Goal: Information Seeking & Learning: Find contact information

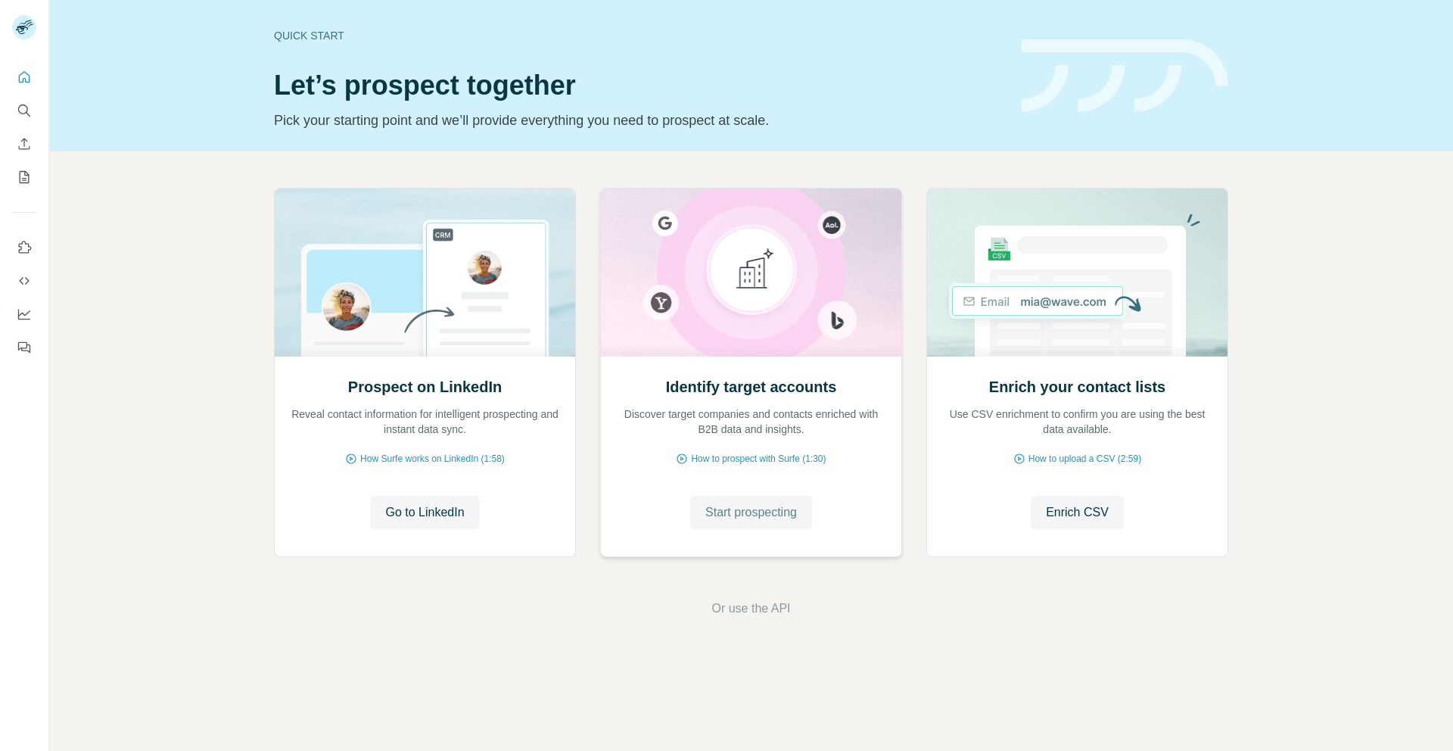
click at [750, 501] on button "Start prospecting" at bounding box center [751, 512] width 122 height 33
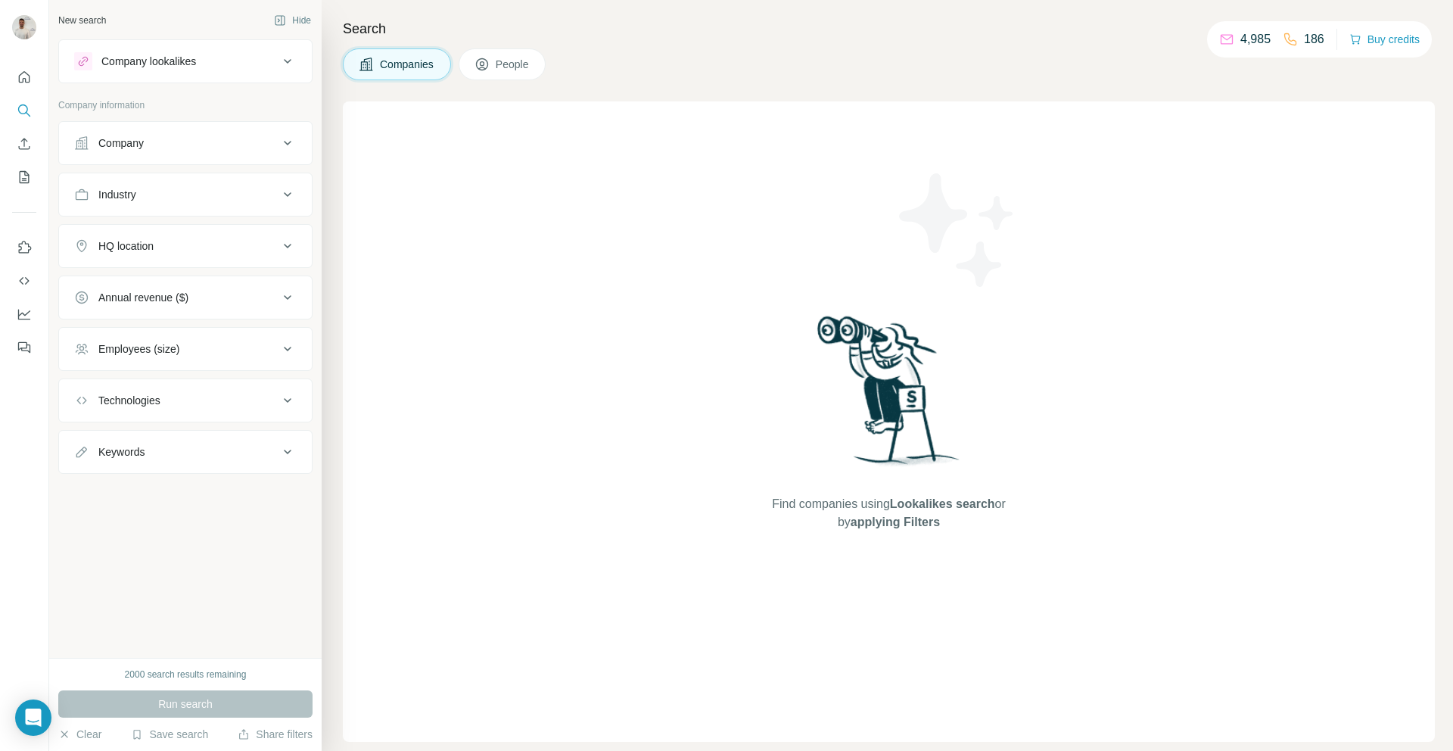
click at [198, 145] on div "Company" at bounding box center [176, 142] width 204 height 15
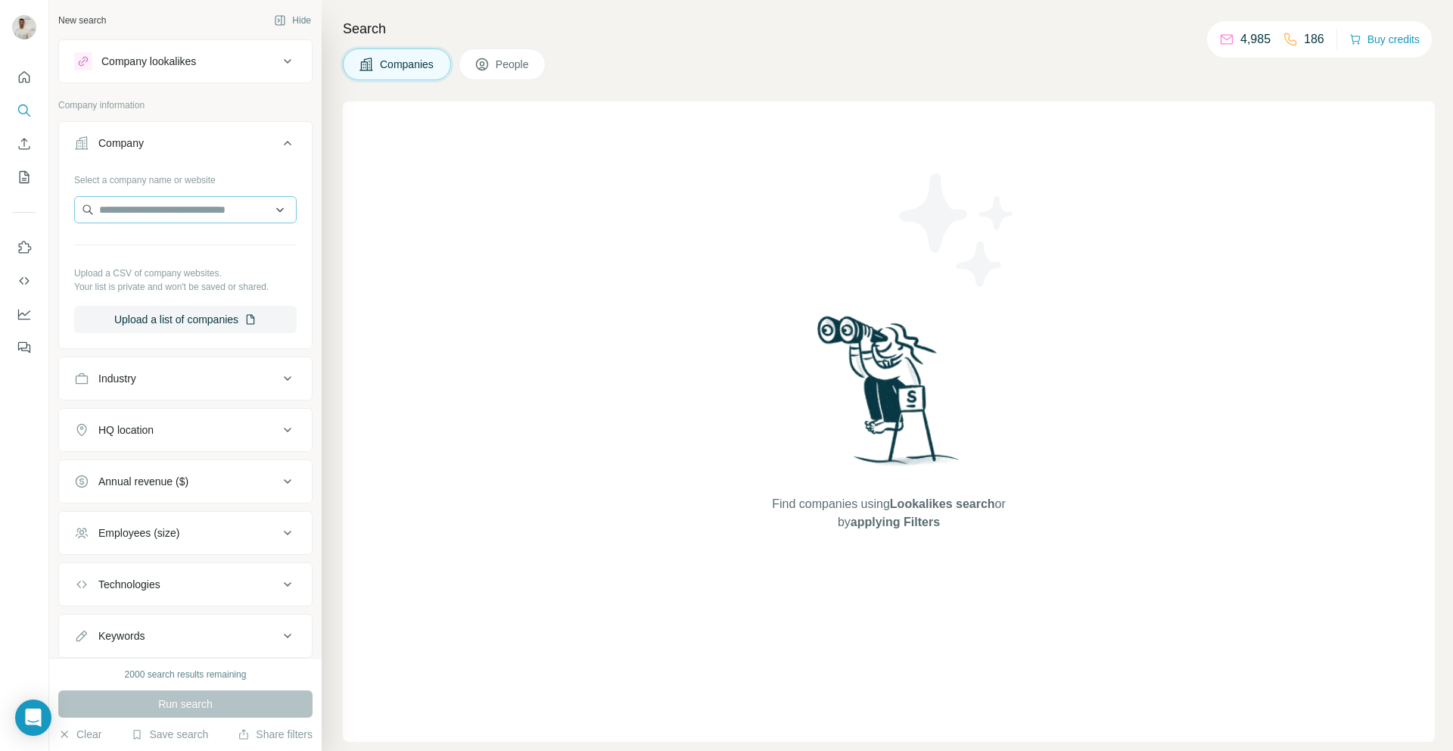
click at [202, 185] on div "Select a company name or website" at bounding box center [185, 177] width 222 height 20
click at [207, 224] on div "Select a company name or website Upload a CSV of company websites. Your list is…" at bounding box center [185, 250] width 222 height 166
click at [223, 207] on input "text" at bounding box center [185, 209] width 222 height 27
paste input "**********"
type input "**********"
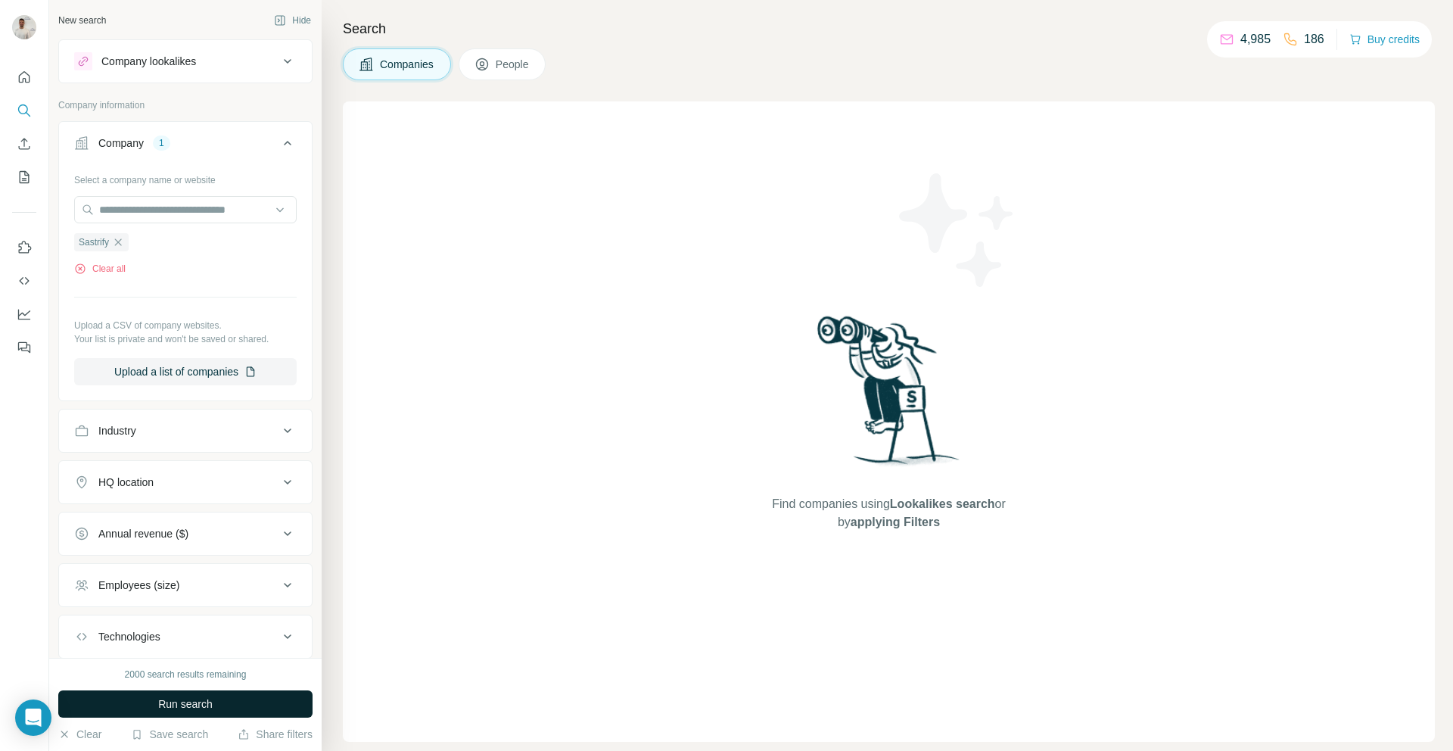
click at [228, 710] on button "Run search" at bounding box center [185, 703] width 254 height 27
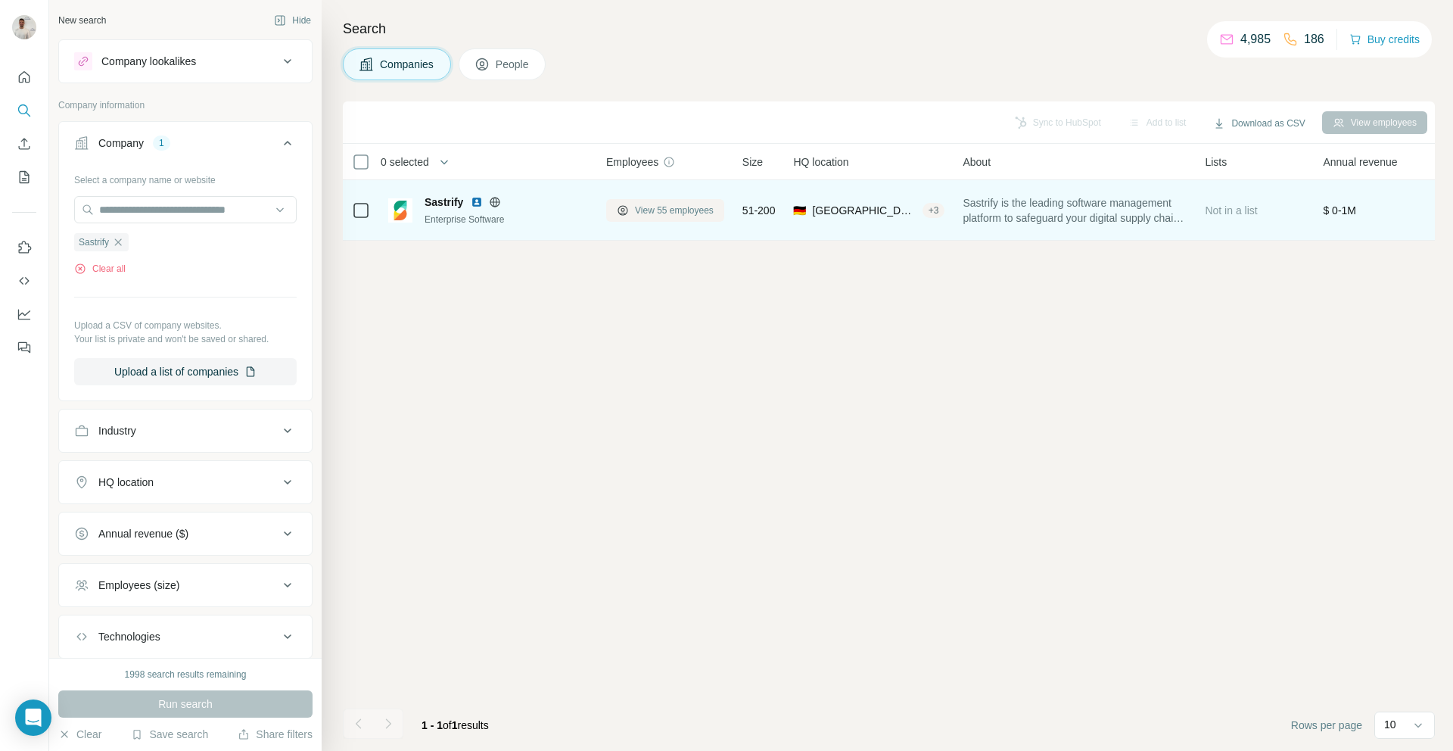
click at [666, 213] on span "View 55 employees" at bounding box center [674, 211] width 79 height 14
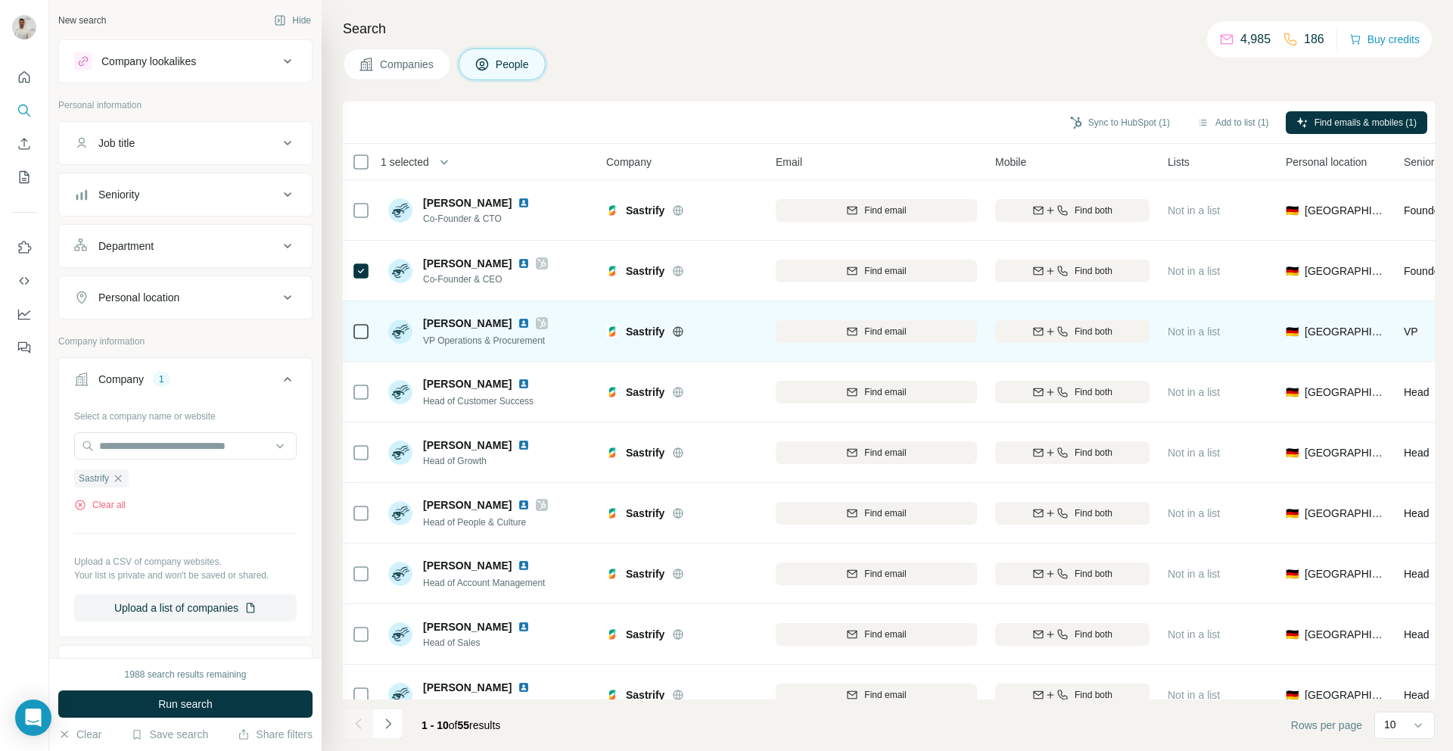
scroll to position [86, 0]
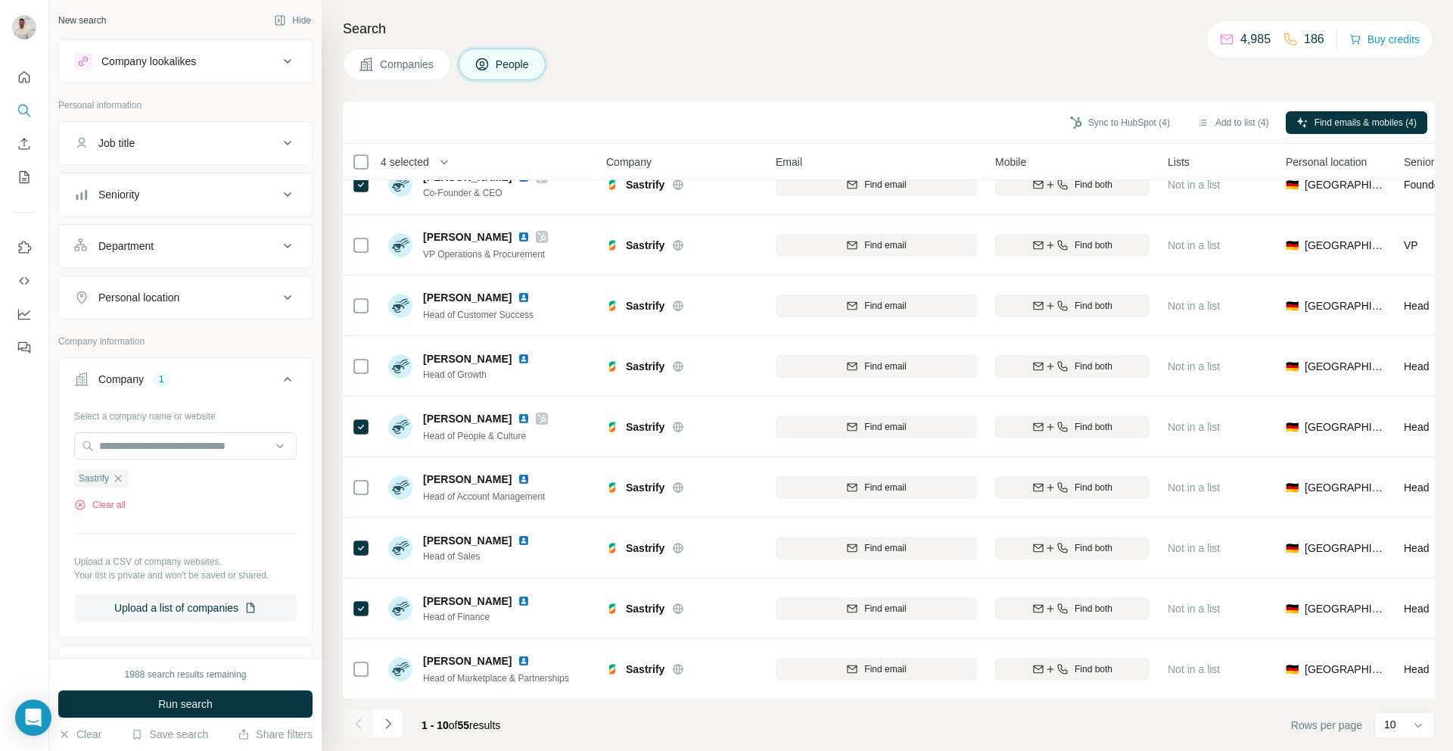
click at [399, 723] on button "Navigate to next page" at bounding box center [388, 723] width 30 height 30
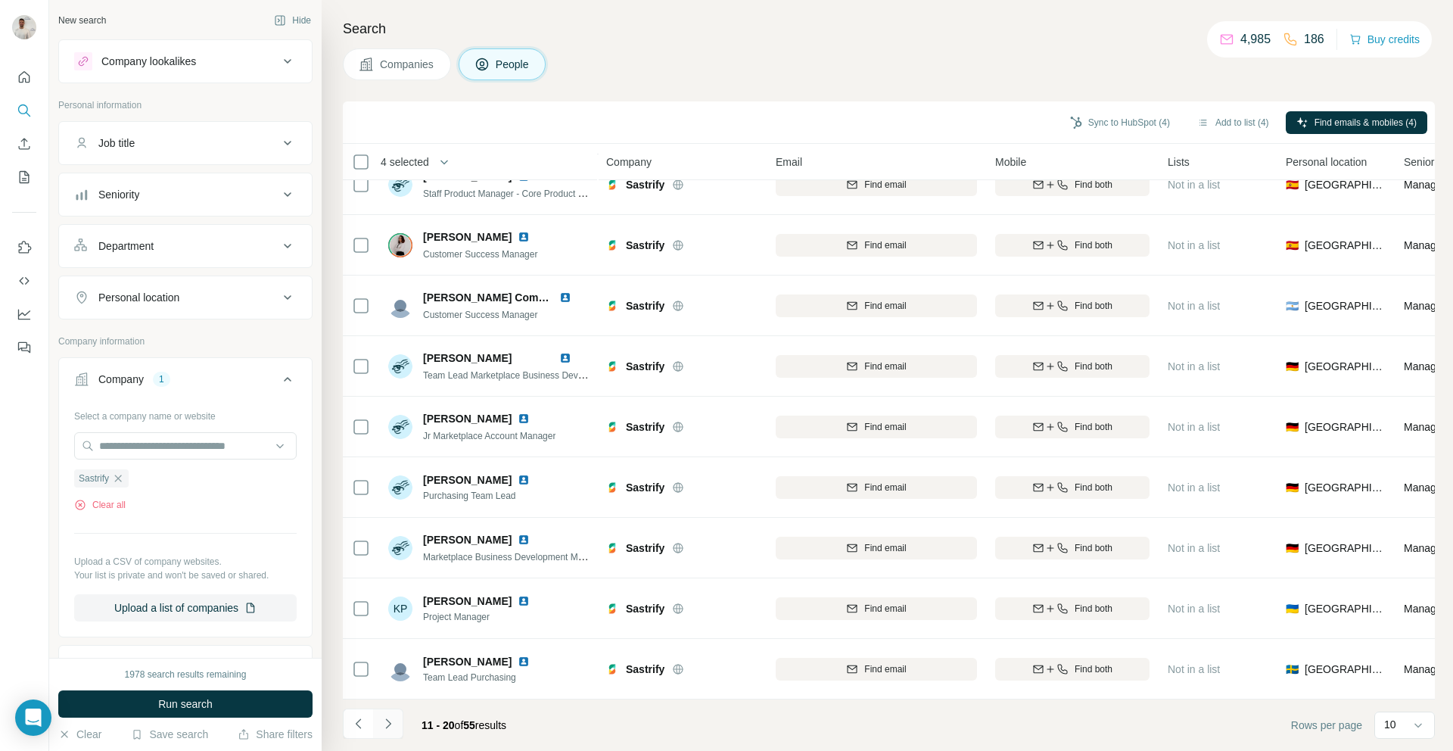
click at [383, 724] on icon "Navigate to next page" at bounding box center [388, 723] width 15 height 15
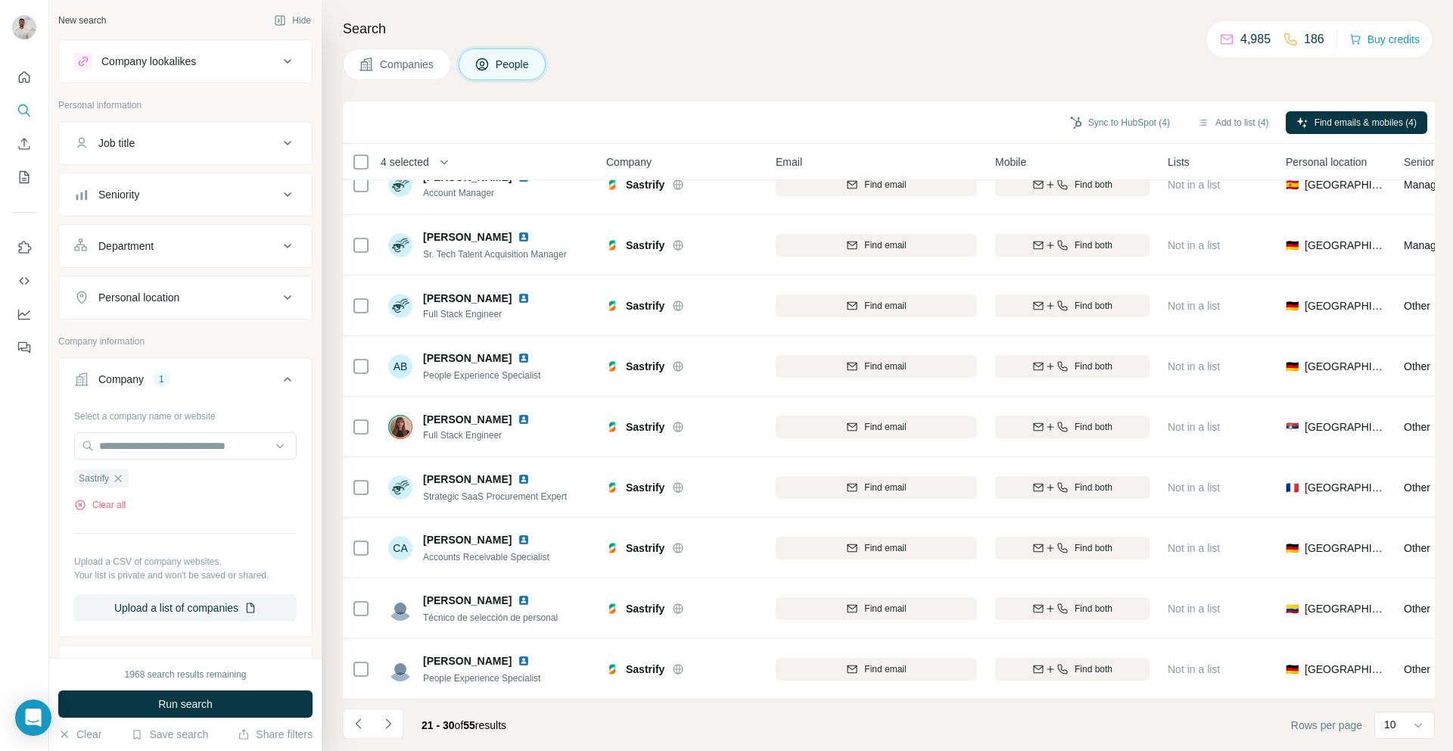
click at [383, 724] on icon "Navigate to next page" at bounding box center [388, 723] width 15 height 15
click at [360, 729] on icon "Navigate to previous page" at bounding box center [358, 723] width 15 height 15
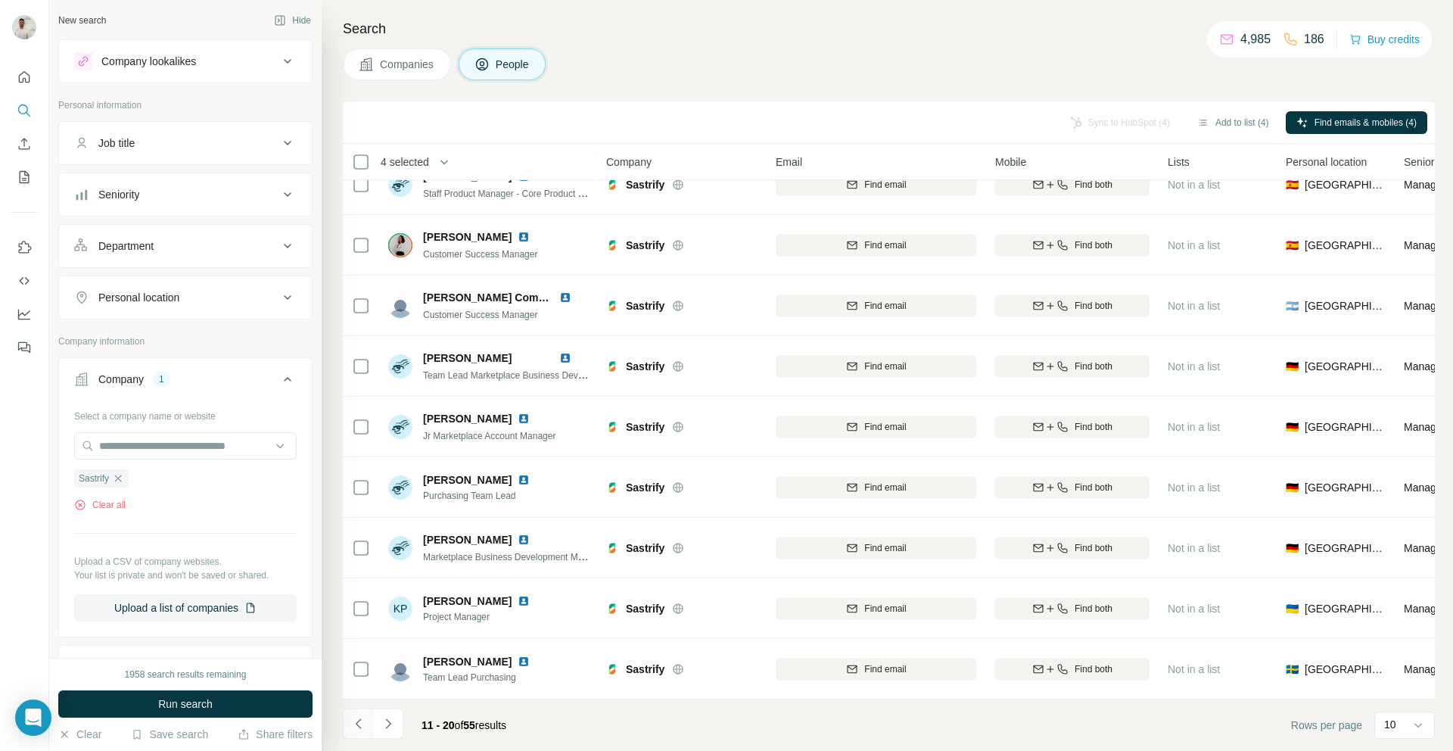
click at [360, 729] on icon "Navigate to previous page" at bounding box center [358, 723] width 15 height 15
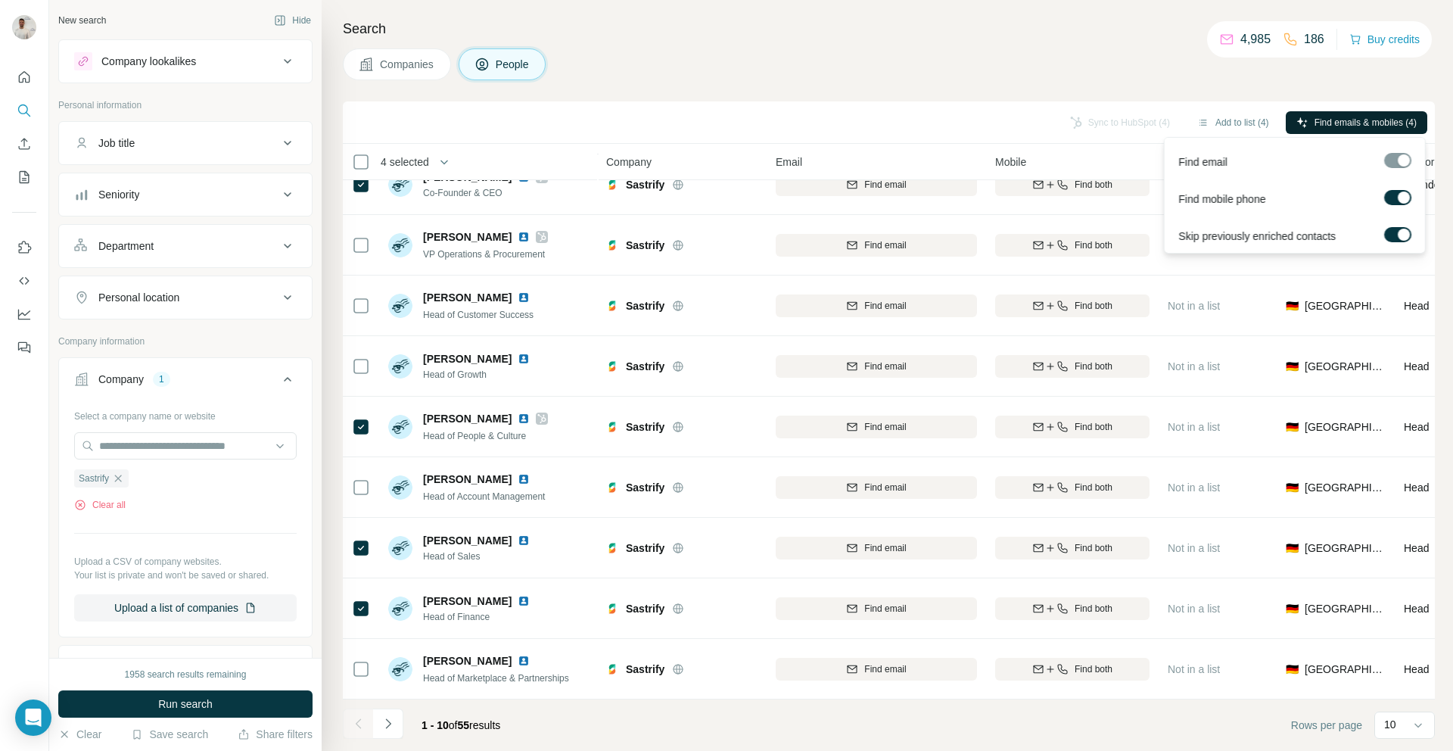
click at [1291, 115] on button "Find emails & mobiles (4)" at bounding box center [1355, 122] width 141 height 23
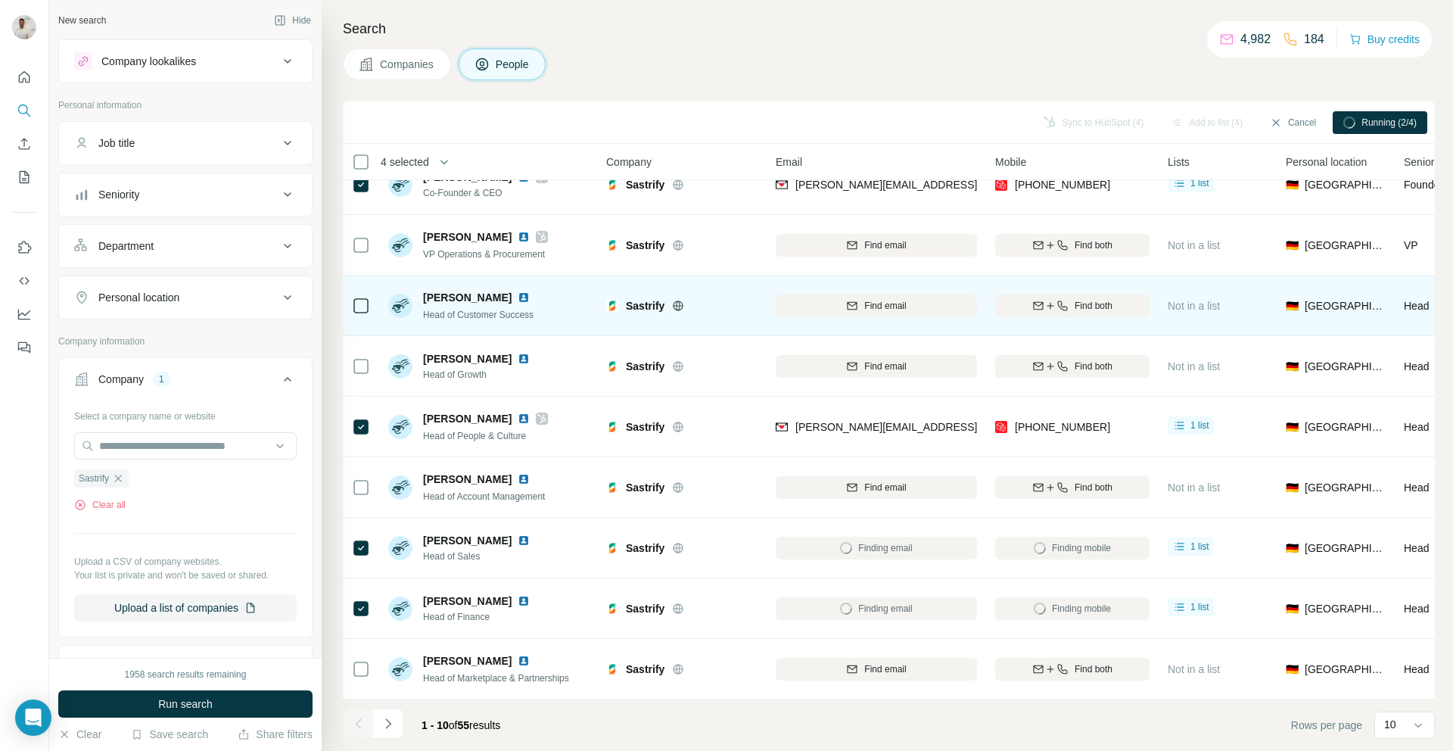
scroll to position [0, 0]
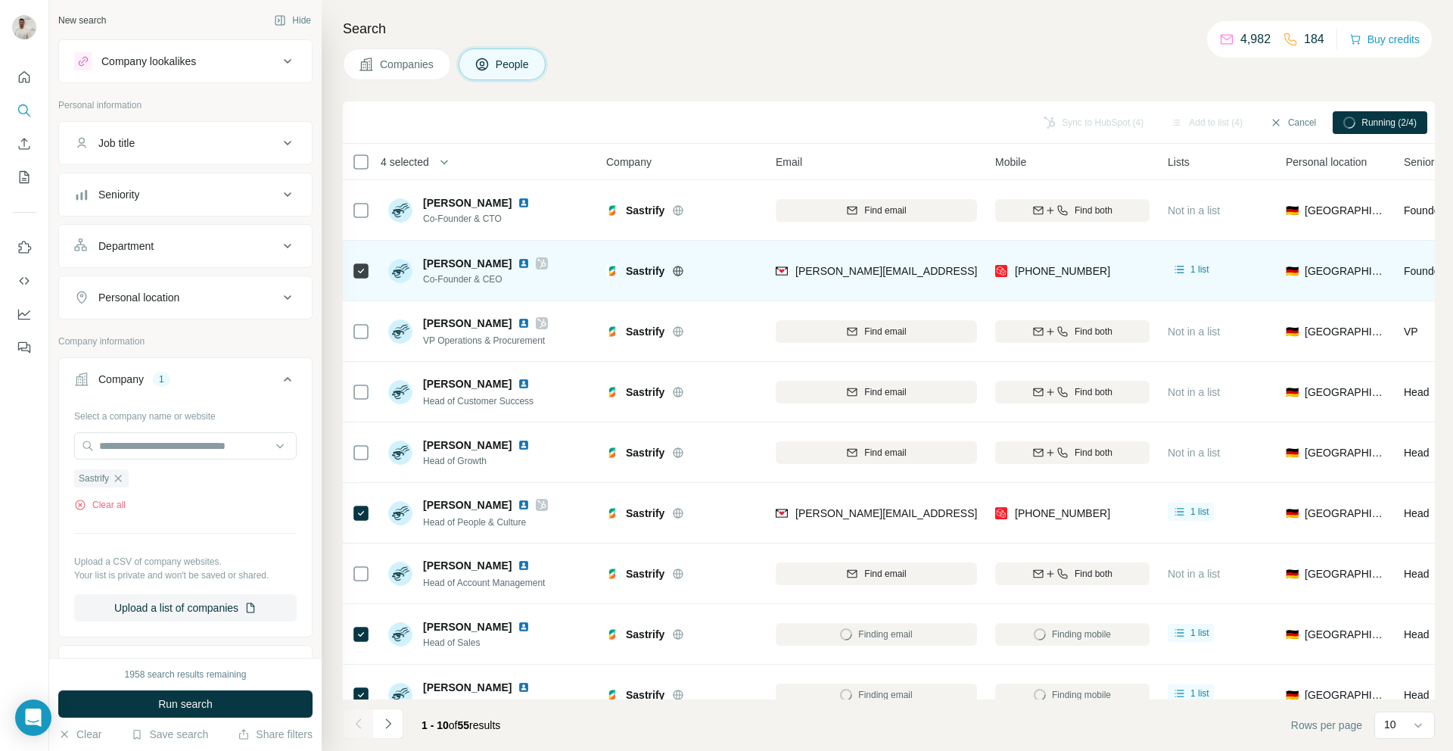
click at [1115, 269] on div "[PHONE_NUMBER]" at bounding box center [1072, 271] width 154 height 42
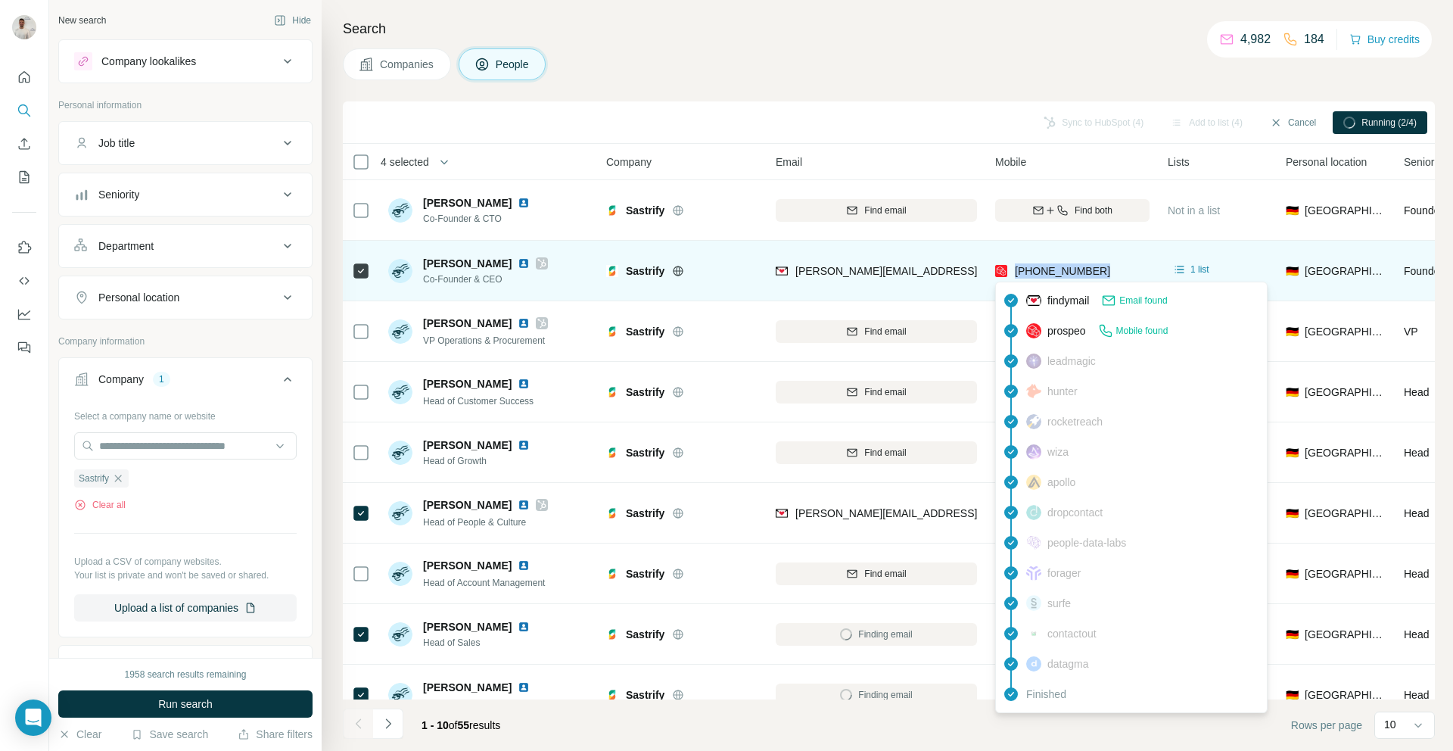
drag, startPoint x: 1073, startPoint y: 269, endPoint x: 1012, endPoint y: 271, distance: 60.5
click at [1012, 271] on div "[PHONE_NUMBER]" at bounding box center [1072, 271] width 154 height 42
copy tr "[PHONE_NUMBER]"
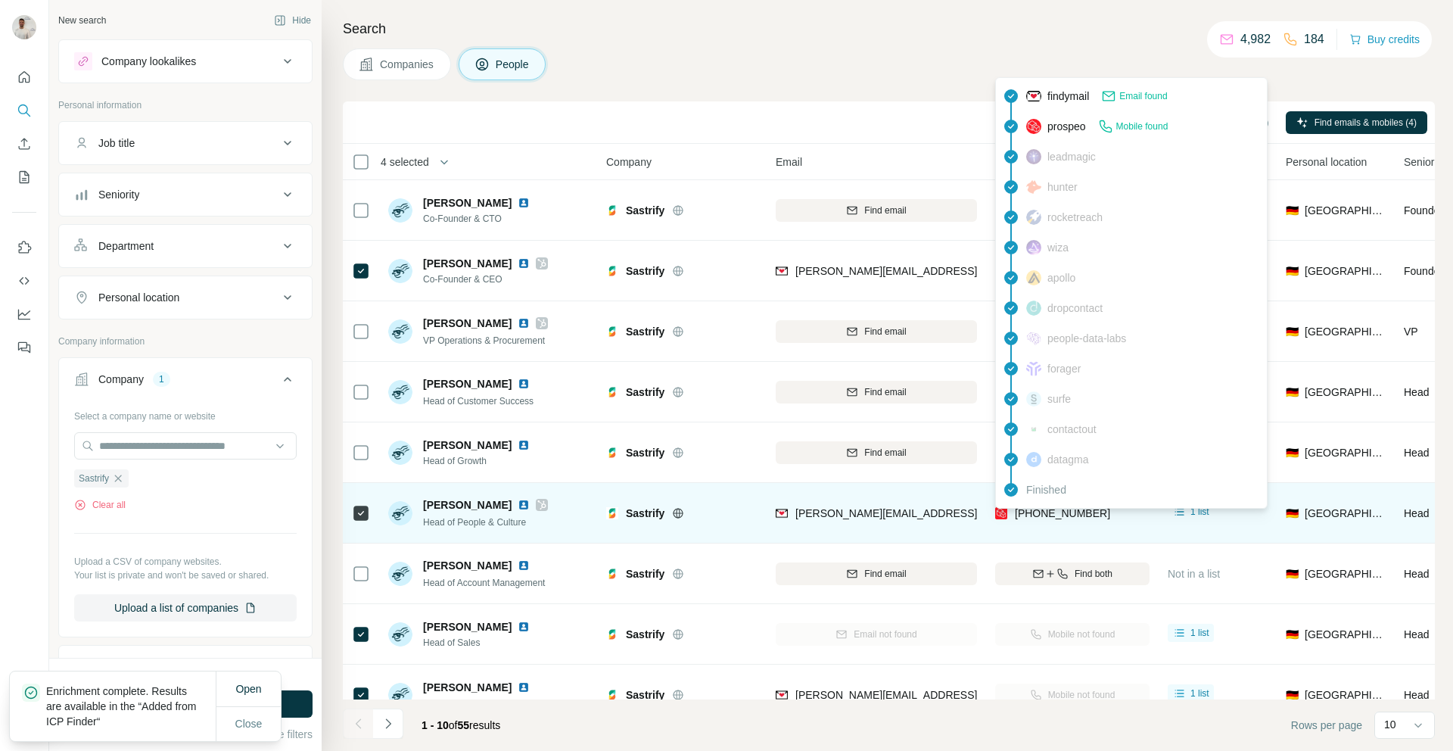
click at [1087, 513] on span "[PHONE_NUMBER]" at bounding box center [1062, 513] width 95 height 12
click at [1087, 514] on span "[PHONE_NUMBER]" at bounding box center [1062, 513] width 95 height 12
click at [1087, 513] on span "[PHONE_NUMBER]" at bounding box center [1062, 513] width 95 height 12
copy tr "[PHONE_NUMBER]"
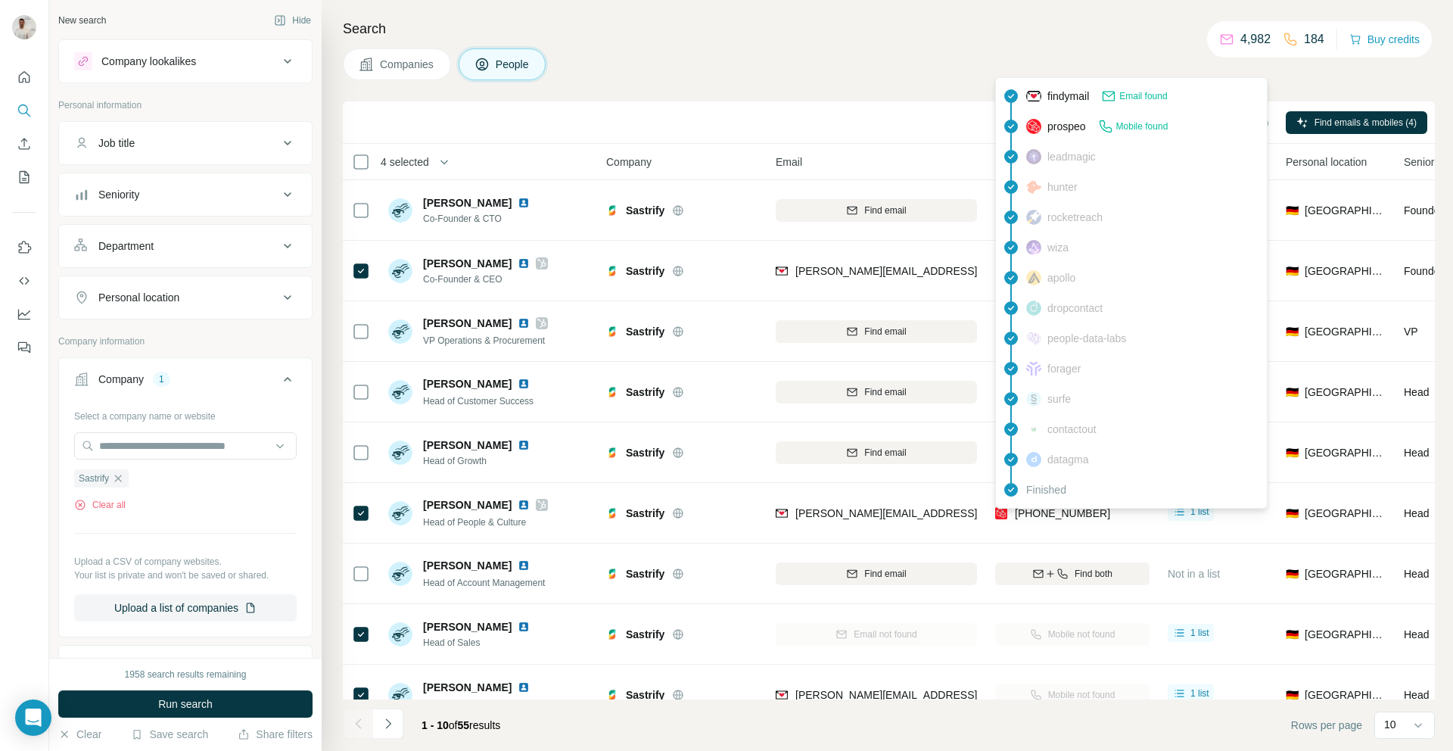
drag, startPoint x: 1064, startPoint y: 26, endPoint x: 1055, endPoint y: 39, distance: 14.7
click at [1064, 26] on h4 "Search" at bounding box center [889, 28] width 1092 height 21
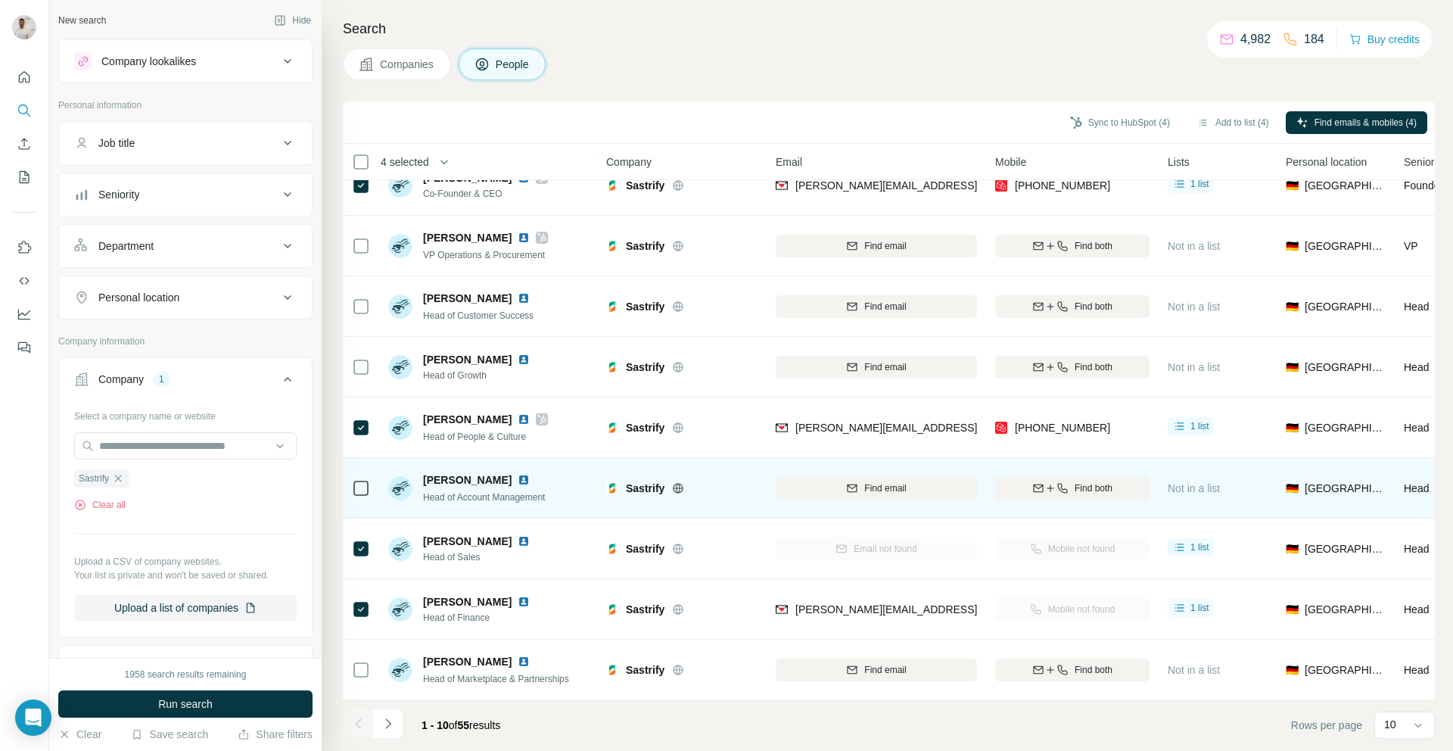
scroll to position [82, 0]
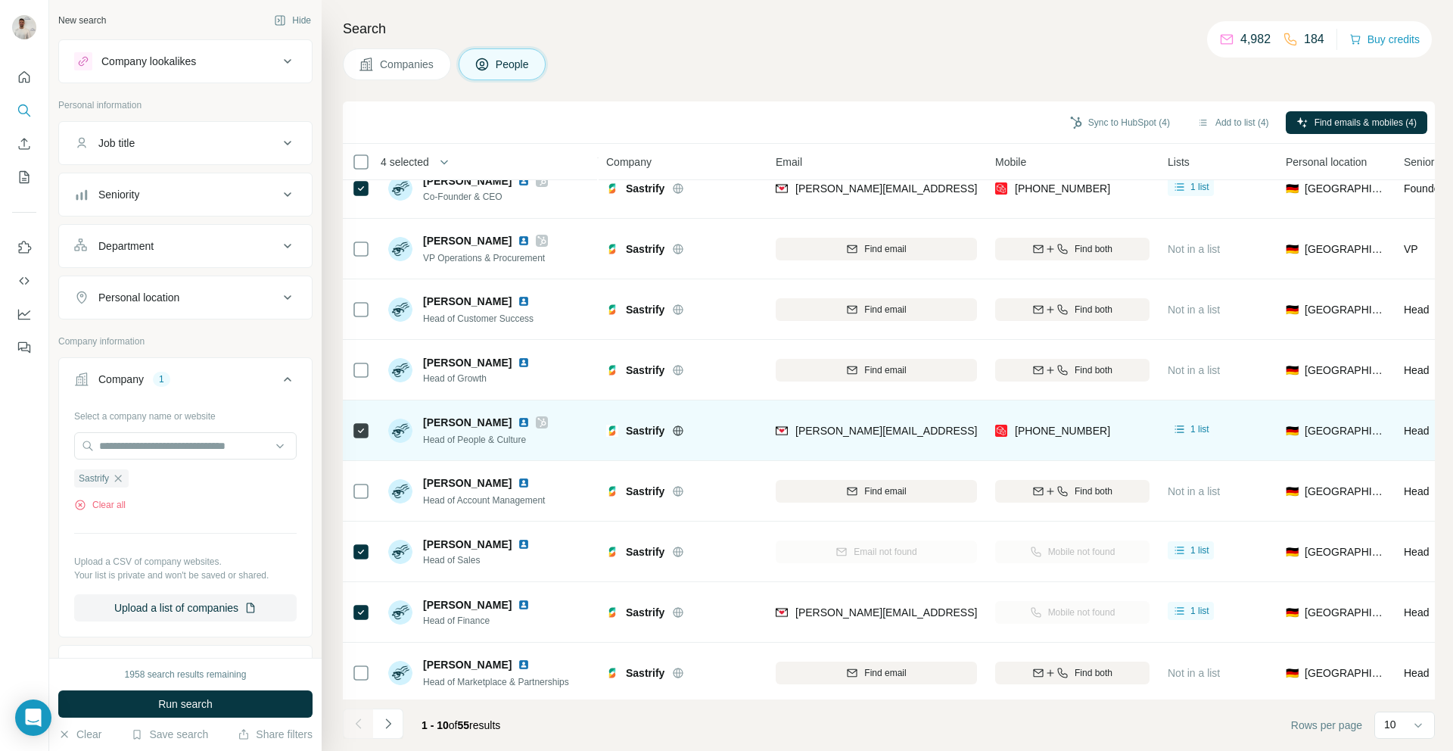
click at [518, 425] on img at bounding box center [524, 422] width 12 height 12
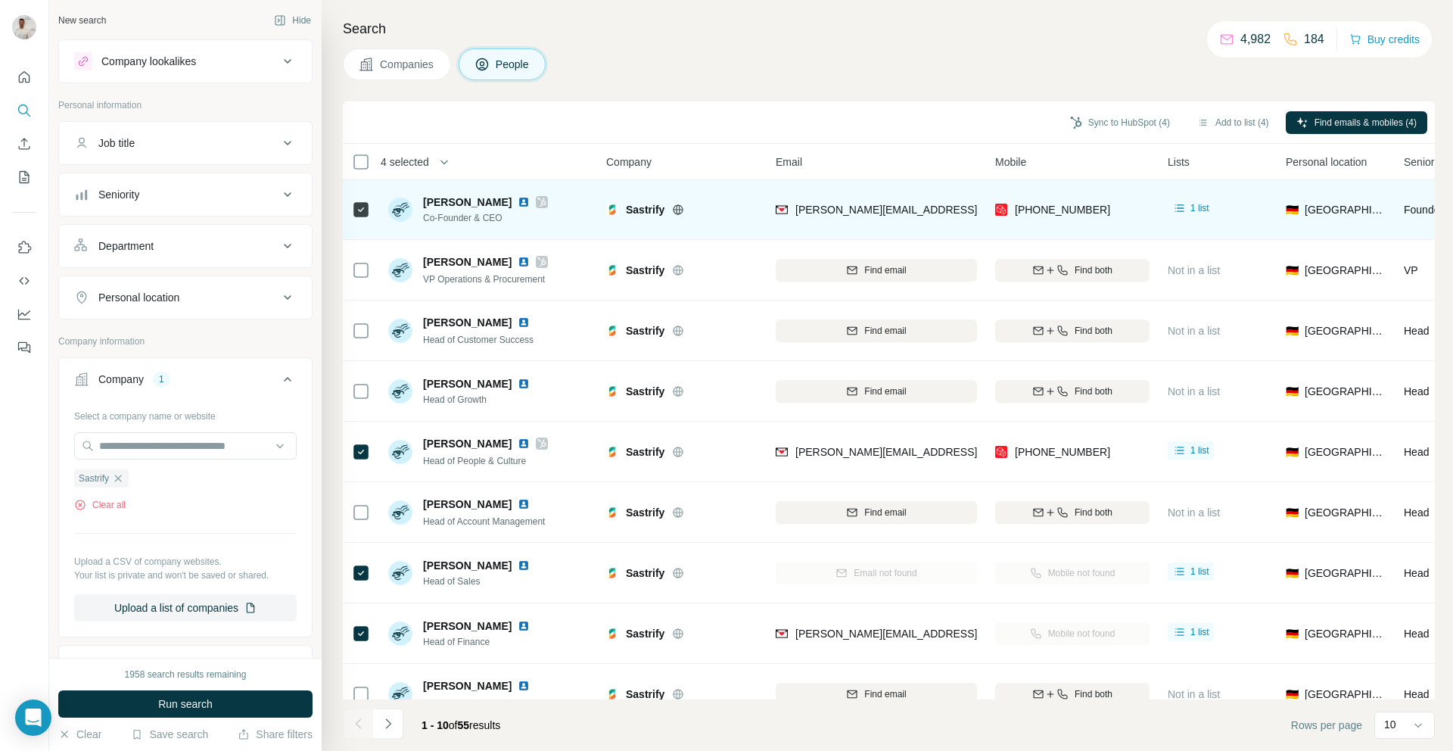
scroll to position [62, 0]
click at [518, 199] on img at bounding box center [524, 201] width 12 height 12
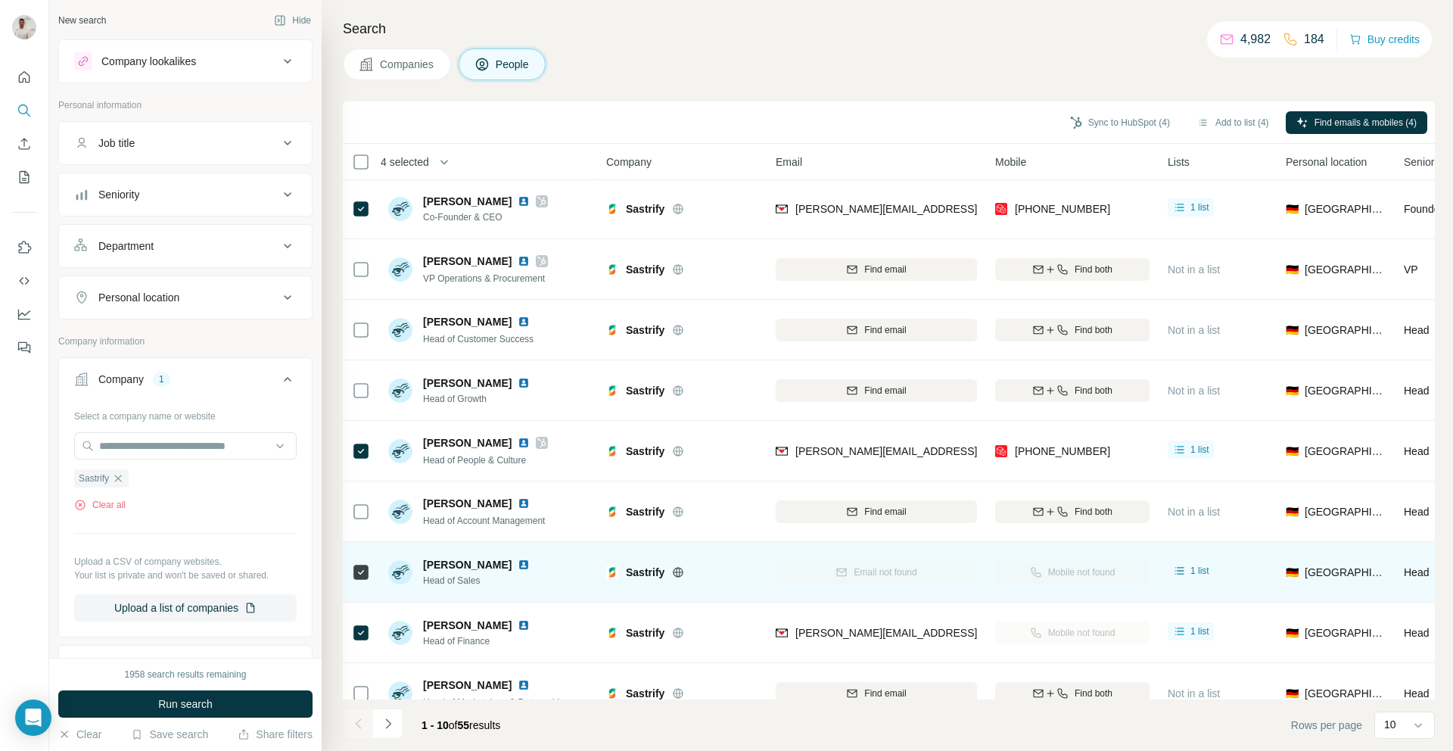
scroll to position [63, 2]
click at [530, 563] on img at bounding box center [524, 564] width 12 height 12
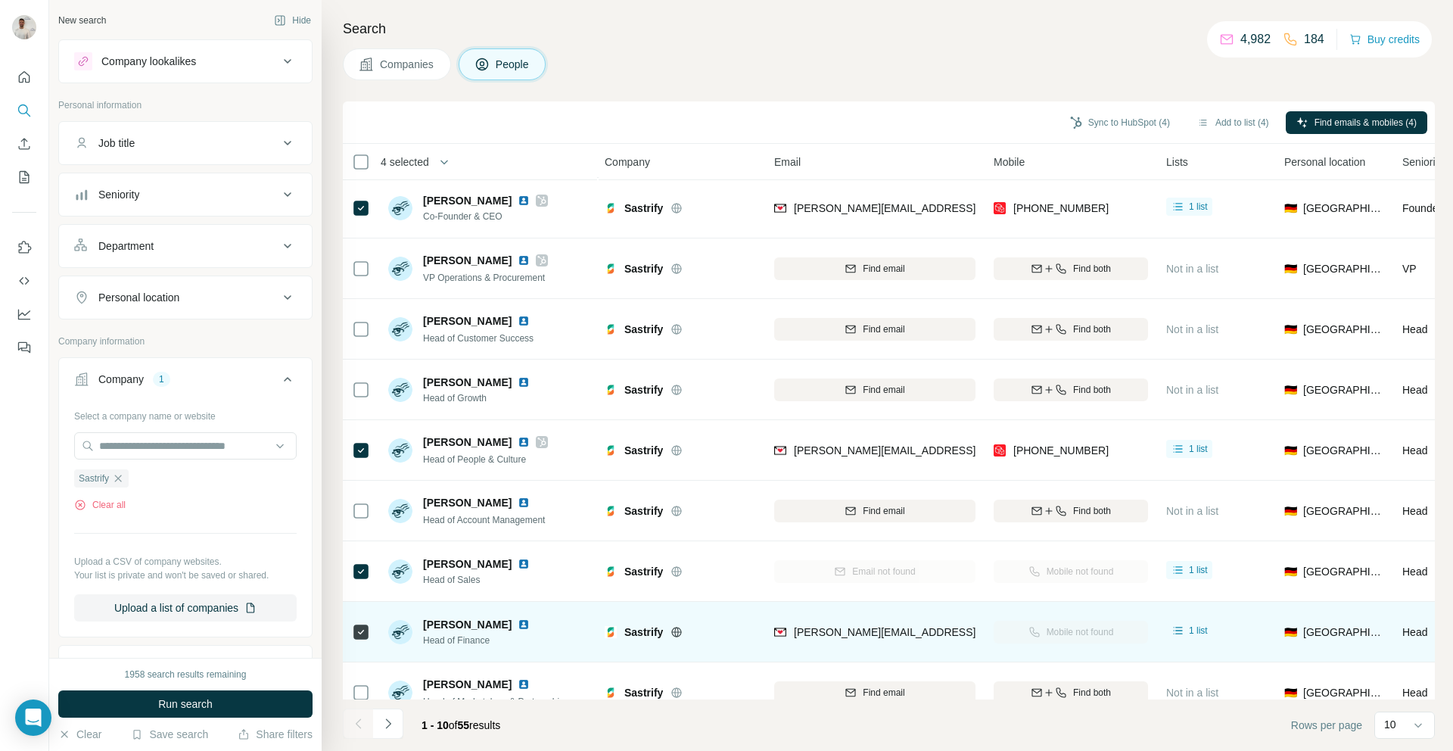
click at [523, 625] on div at bounding box center [533, 624] width 30 height 12
click at [518, 625] on img at bounding box center [524, 624] width 12 height 12
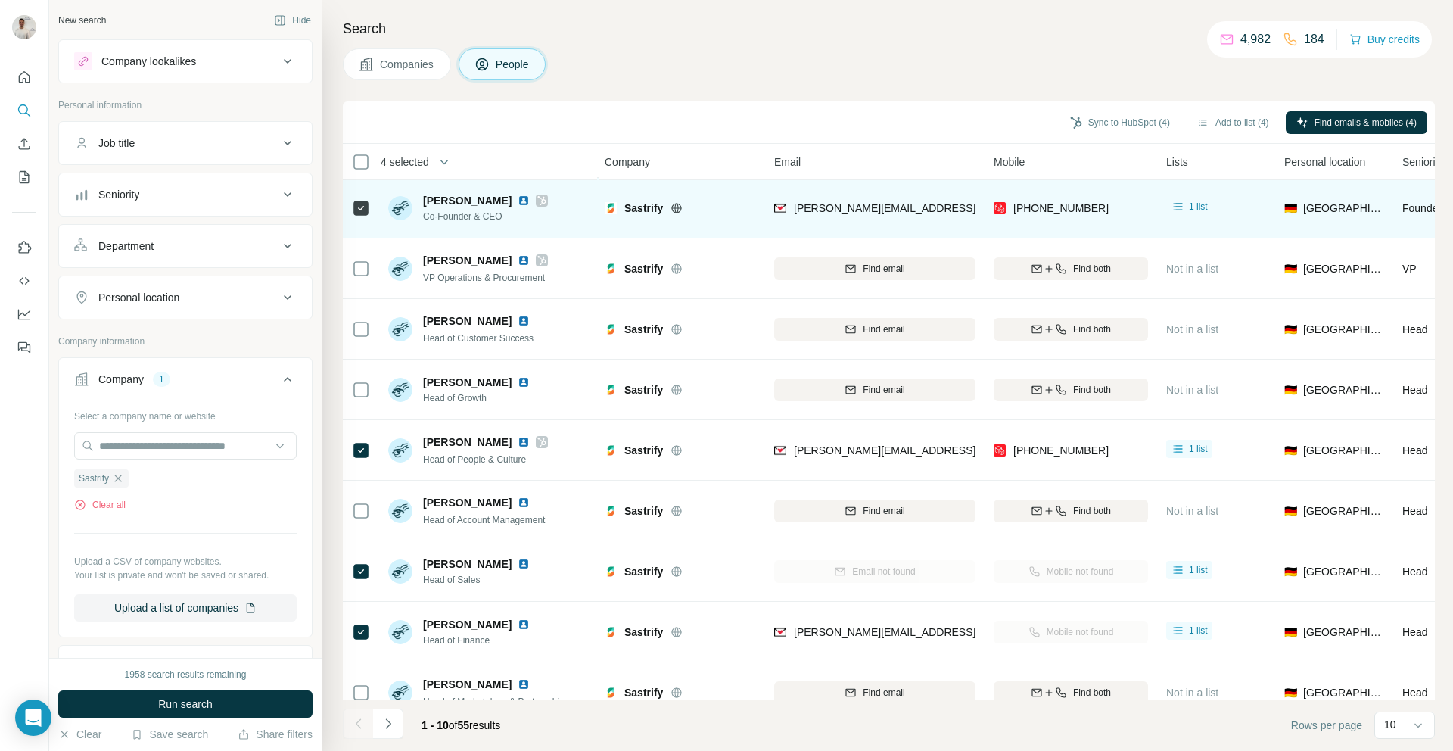
scroll to position [0, 2]
